Goal: Task Accomplishment & Management: Complete application form

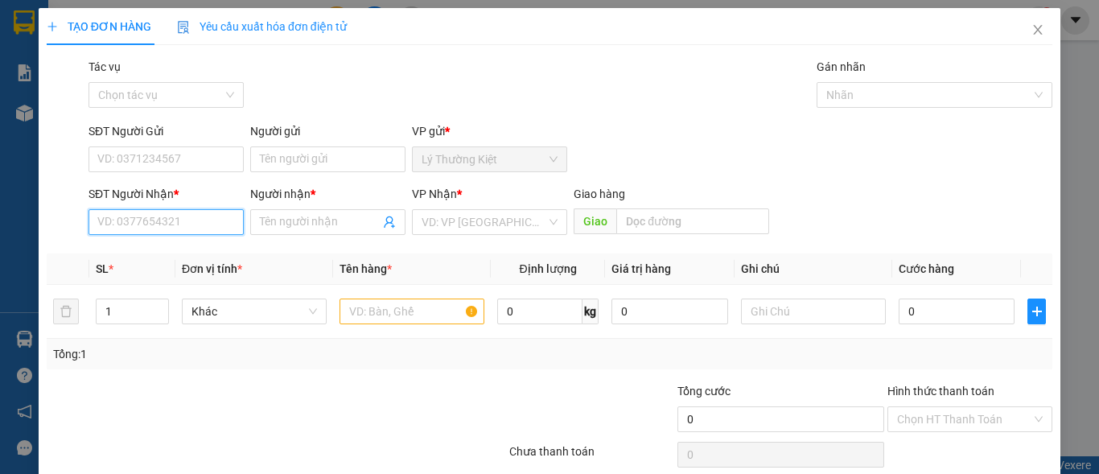
click at [189, 232] on input "SĐT Người Nhận *" at bounding box center [165, 222] width 155 height 26
click at [194, 249] on div "0776150194 - LỘC CƠM LAM" at bounding box center [172, 254] width 150 height 18
type input "0776150194"
type input "LỘC CƠM LAM"
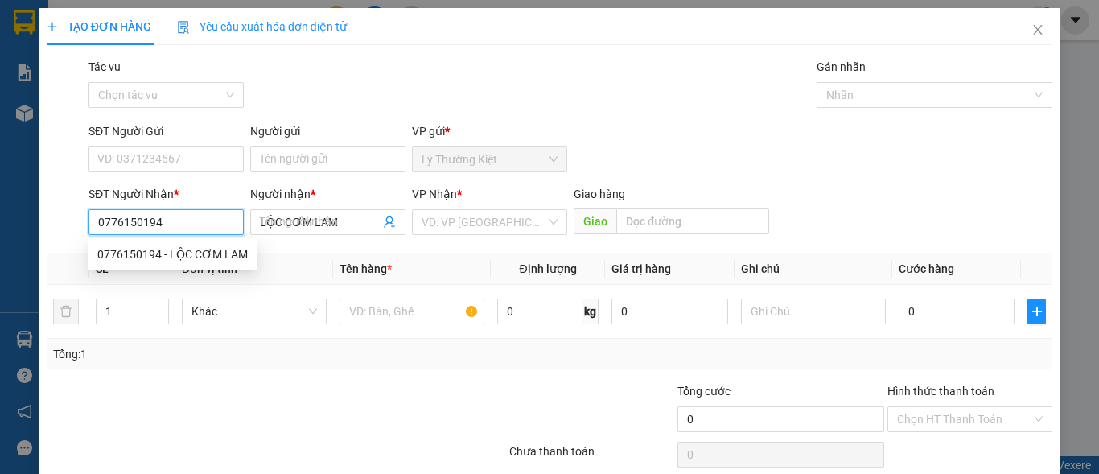
type input "80.000"
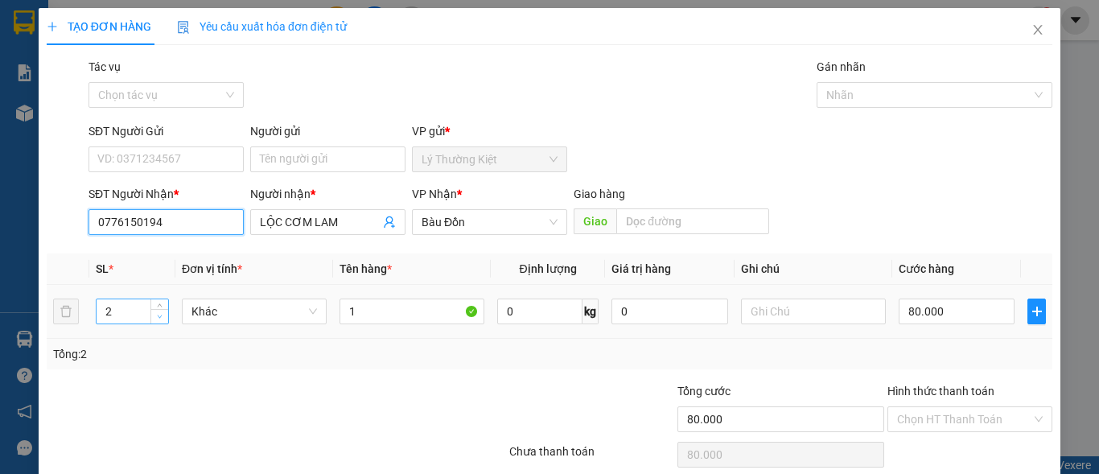
type input "0776150194"
type input "1"
click at [162, 319] on span "Decrease Value" at bounding box center [159, 316] width 18 height 14
click at [968, 304] on input "80.000" at bounding box center [957, 311] width 116 height 26
type input "5"
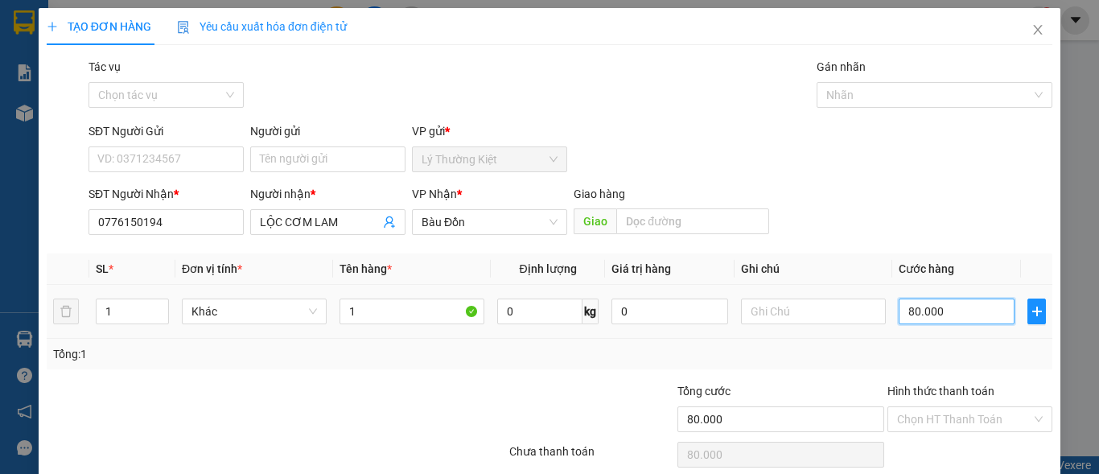
type input "5"
type input "50"
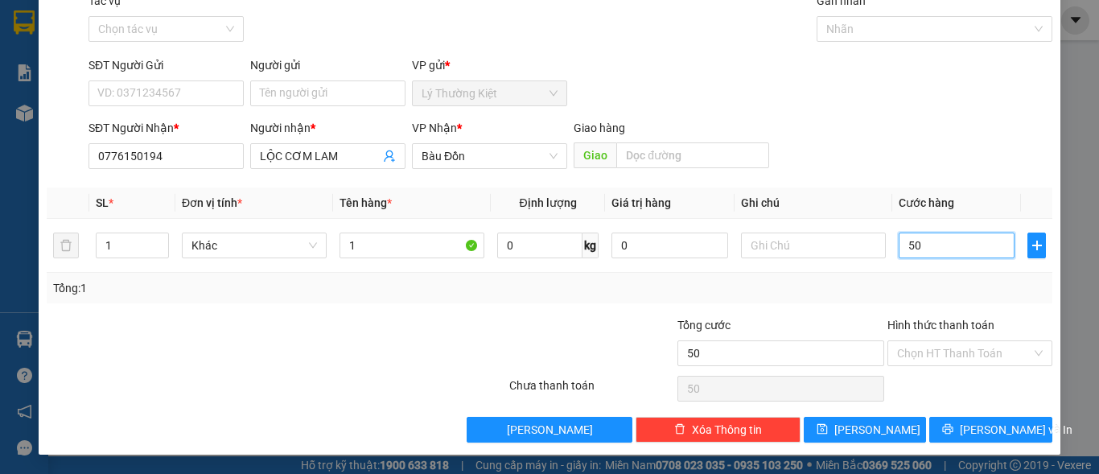
type input "50"
type input "50.000"
click at [961, 414] on div "Transit Pickup Surcharge Ids Transit Deliver Surcharge Ids Transit Deliver Surc…" at bounding box center [550, 217] width 1006 height 451
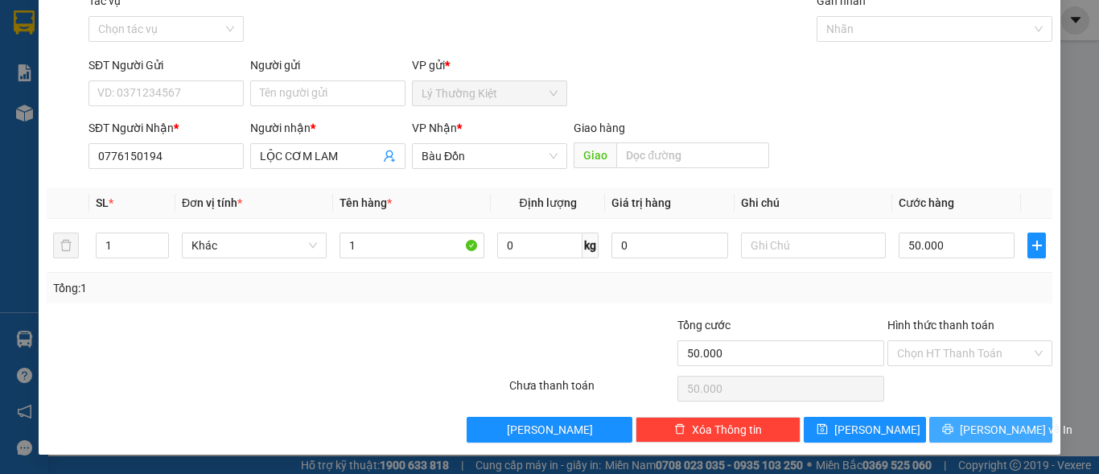
drag, startPoint x: 965, startPoint y: 428, endPoint x: 936, endPoint y: 391, distance: 46.5
click at [963, 430] on button "[PERSON_NAME] và In" at bounding box center [990, 430] width 123 height 26
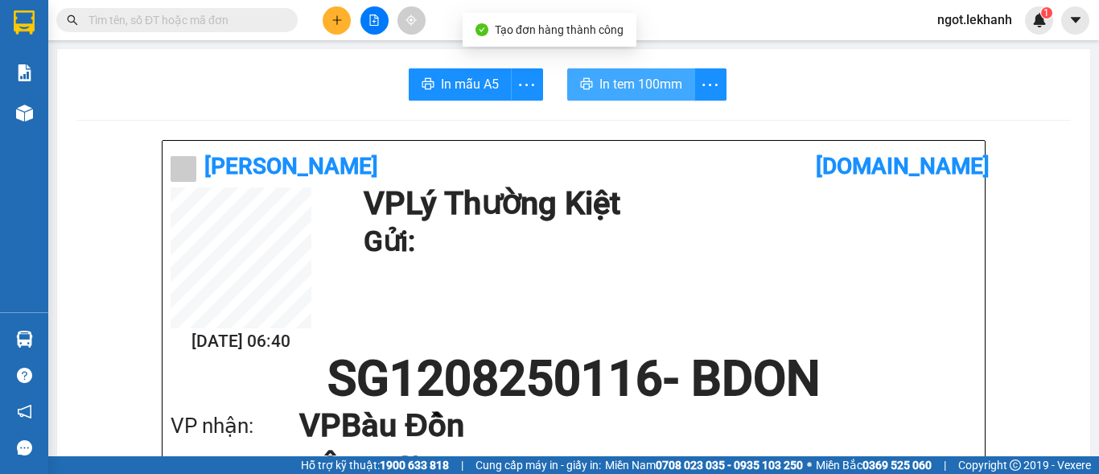
click at [665, 76] on span "In tem 100mm" at bounding box center [640, 84] width 83 height 20
